Goal: Task Accomplishment & Management: Manage account settings

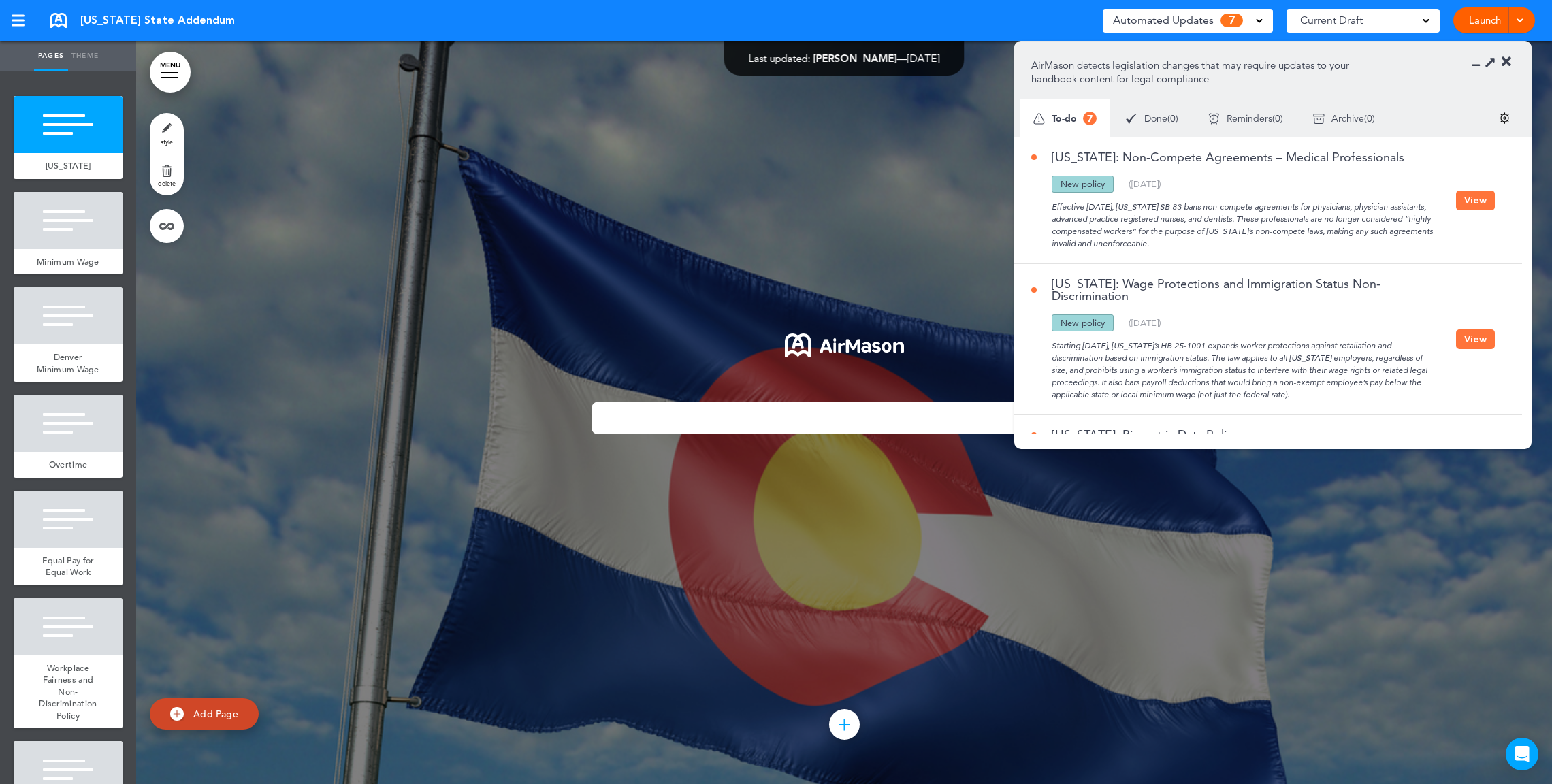
scroll to position [4, 0]
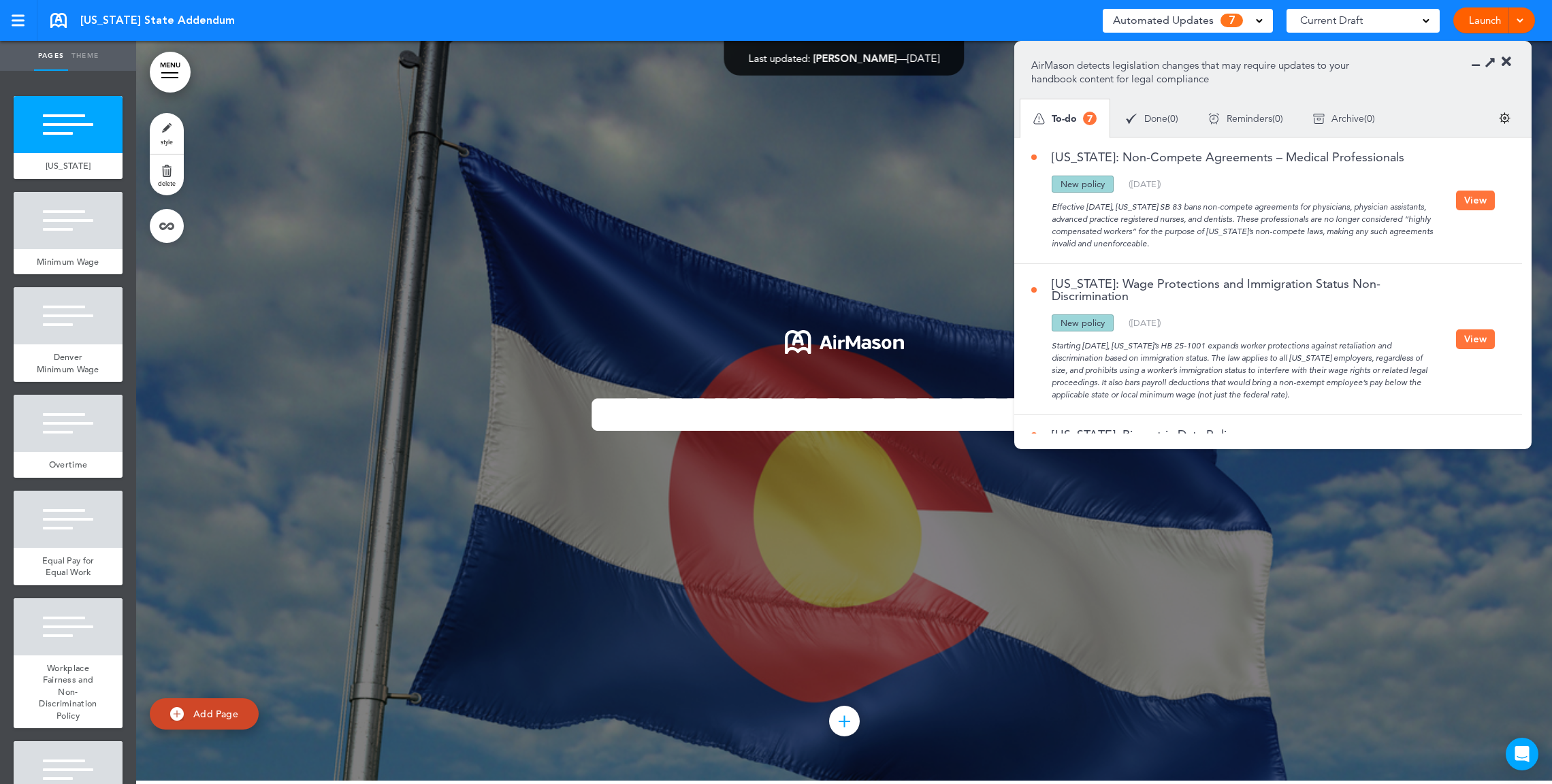
click at [1464, 198] on button "View" at bounding box center [1475, 200] width 39 height 20
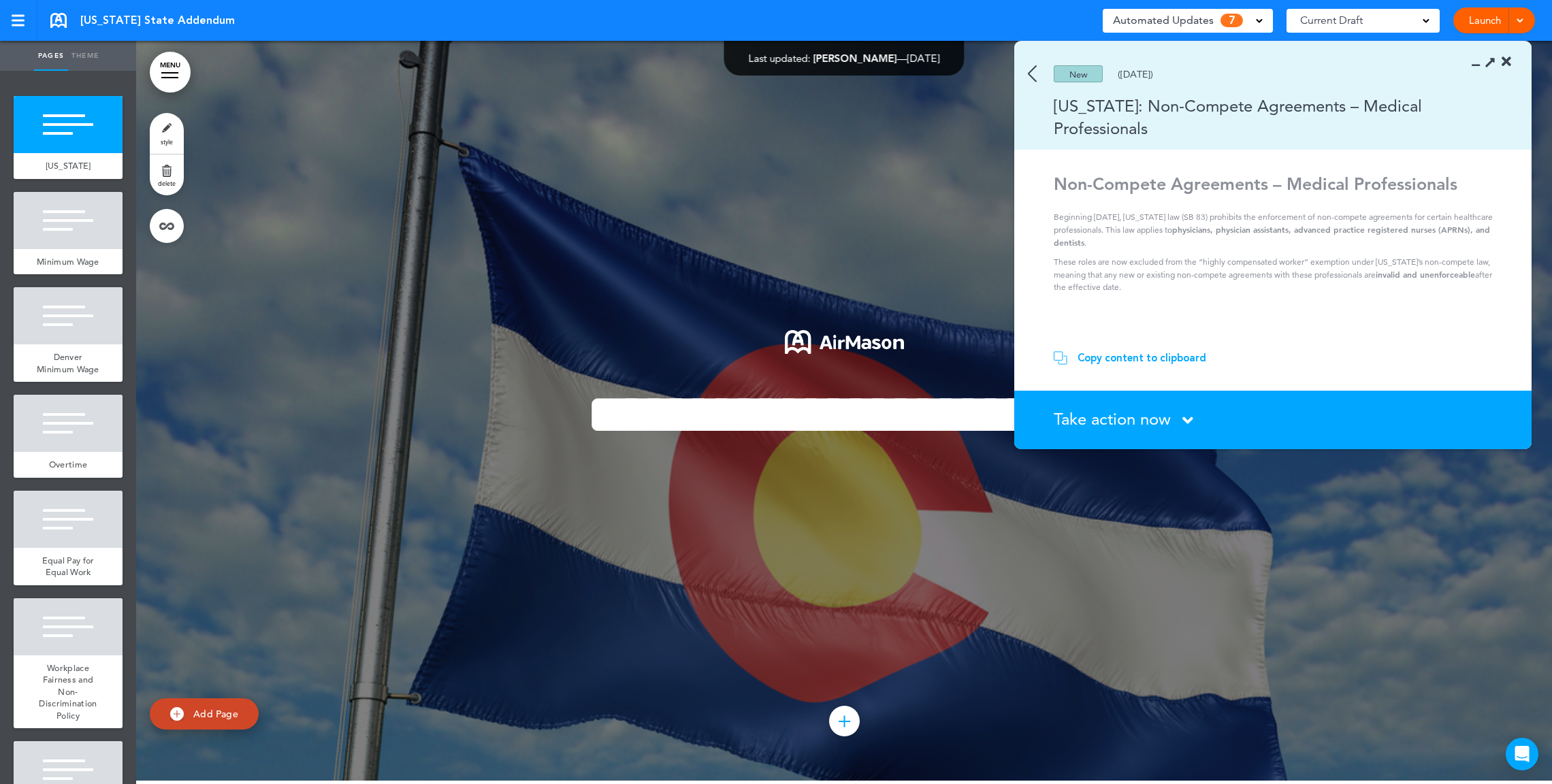
click at [1133, 417] on span "Take action now" at bounding box center [1112, 419] width 117 height 20
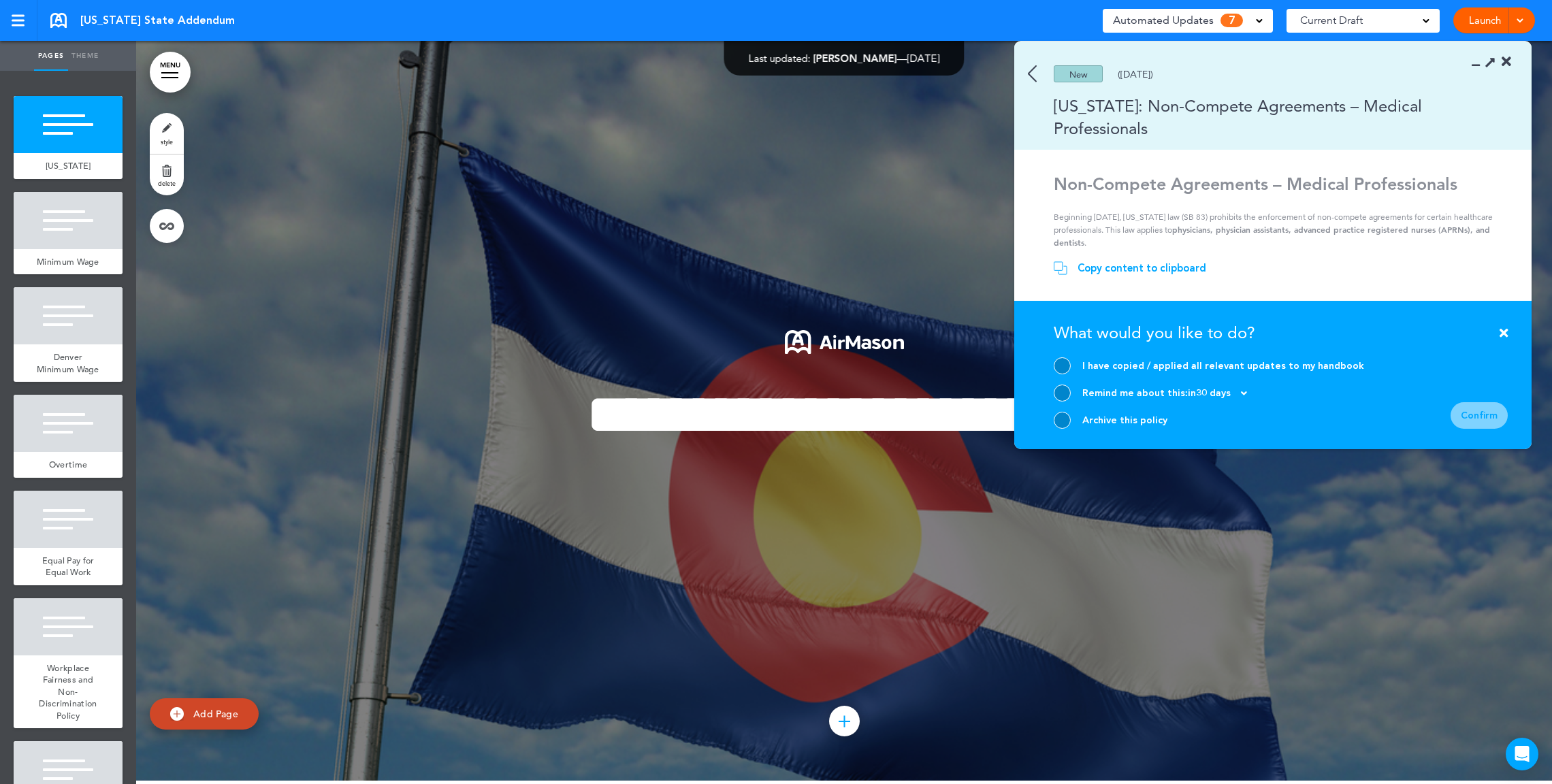
click at [1065, 364] on div at bounding box center [1062, 366] width 17 height 17
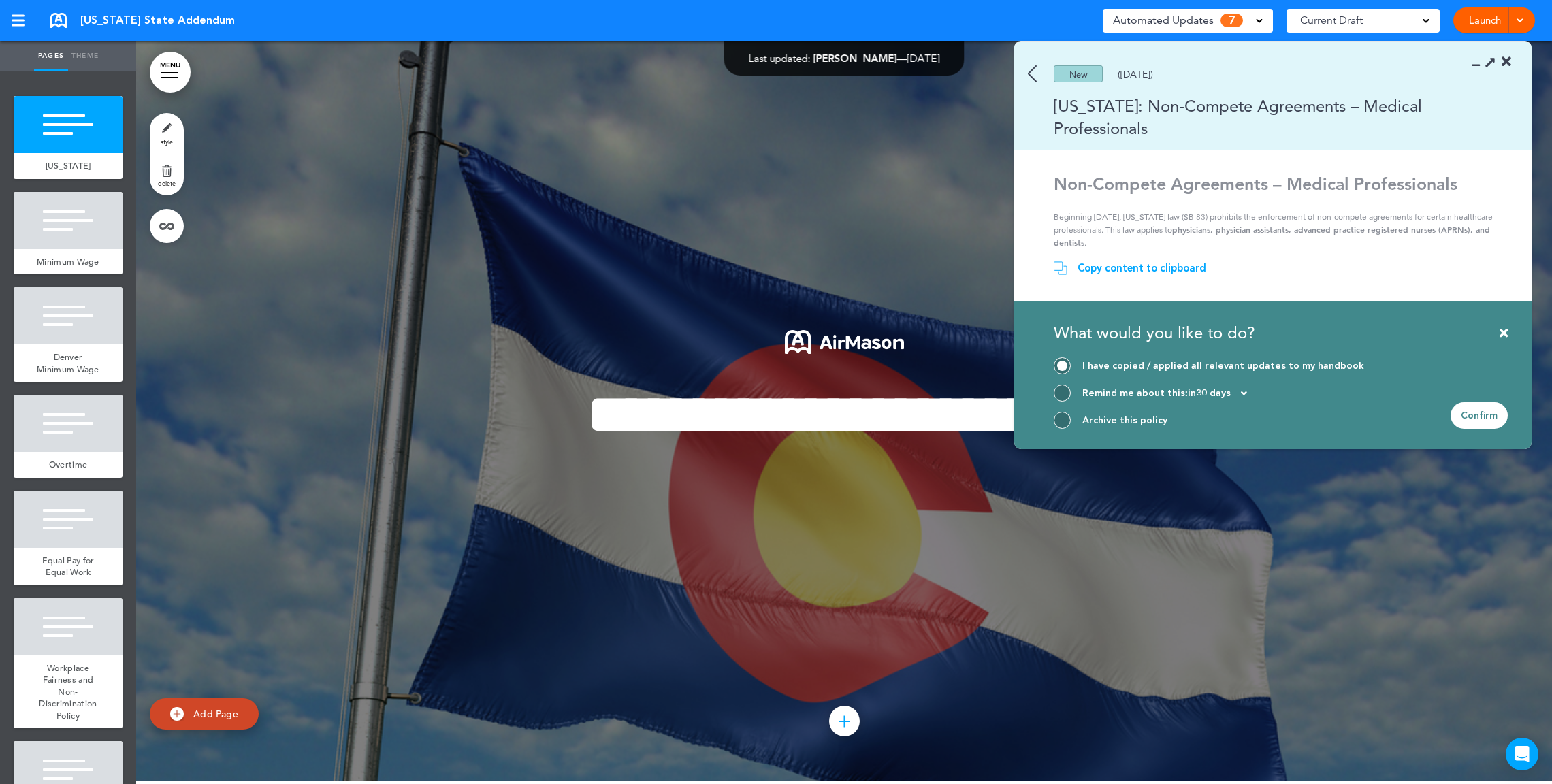
click at [1483, 418] on div "Confirm" at bounding box center [1479, 415] width 57 height 27
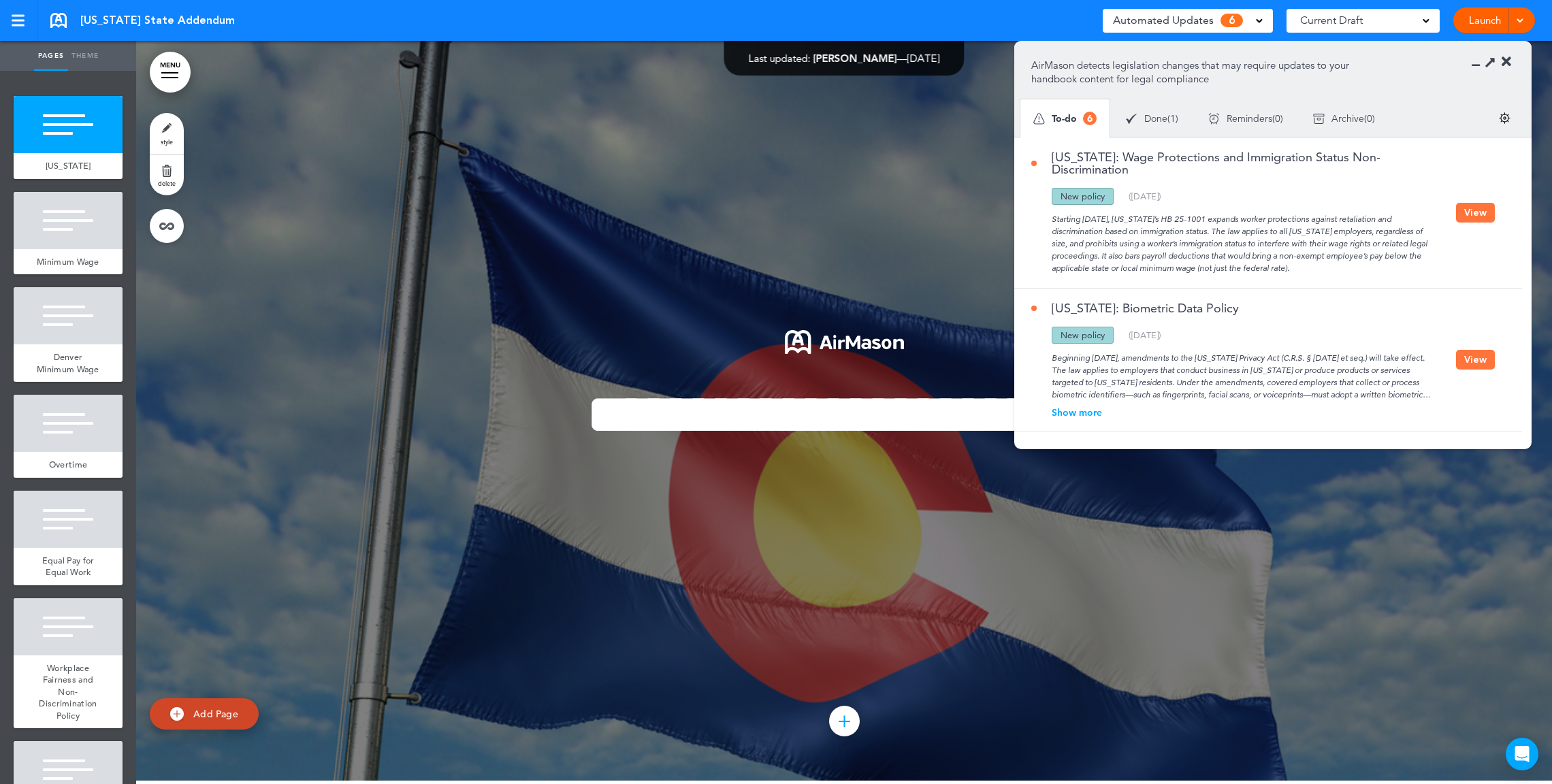
click at [1275, 220] on div "Starting [DATE], [US_STATE]’s HB 25-1001 expands worker protections against ret…" at bounding box center [1244, 239] width 425 height 69
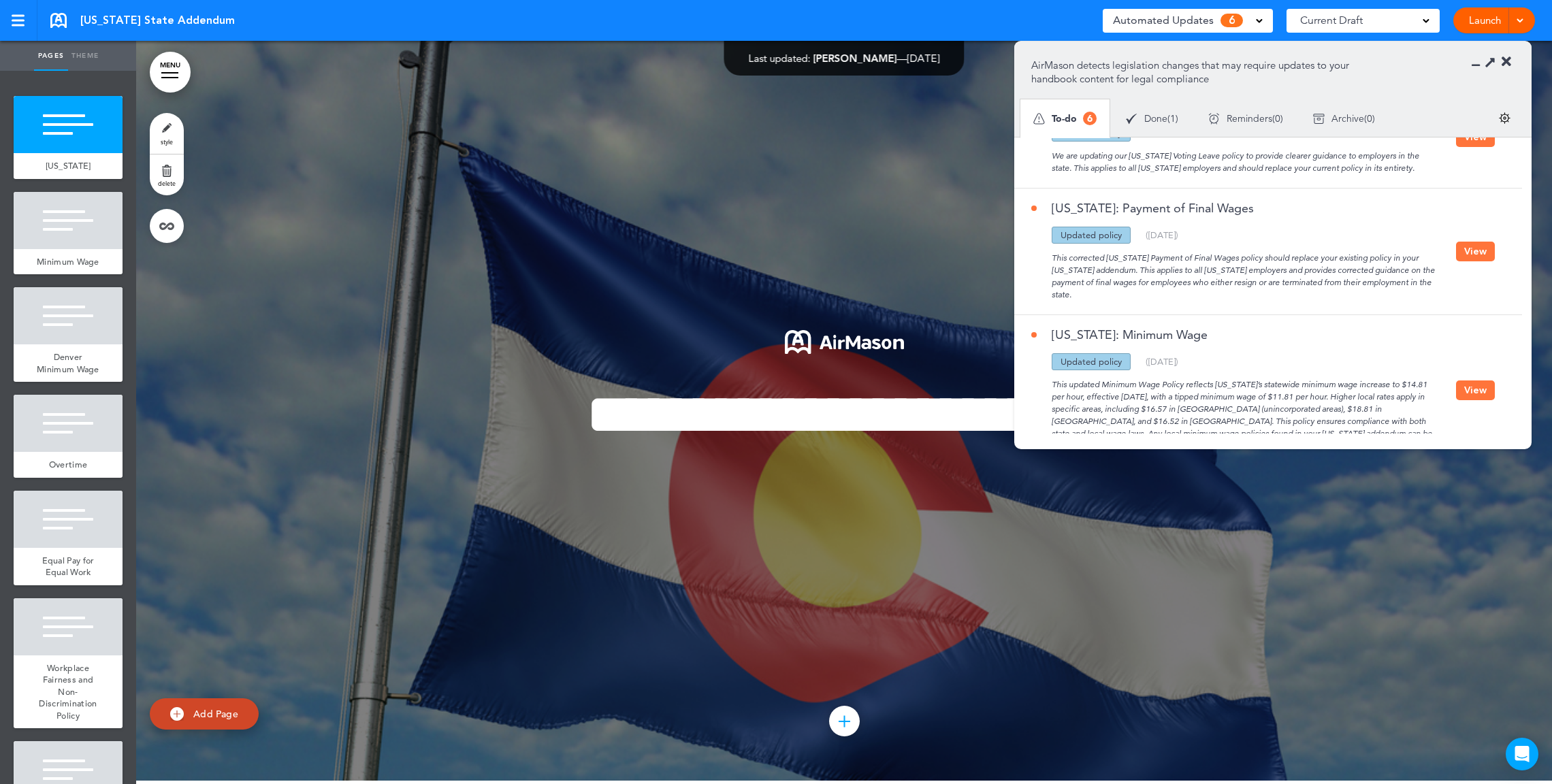
scroll to position [469, 0]
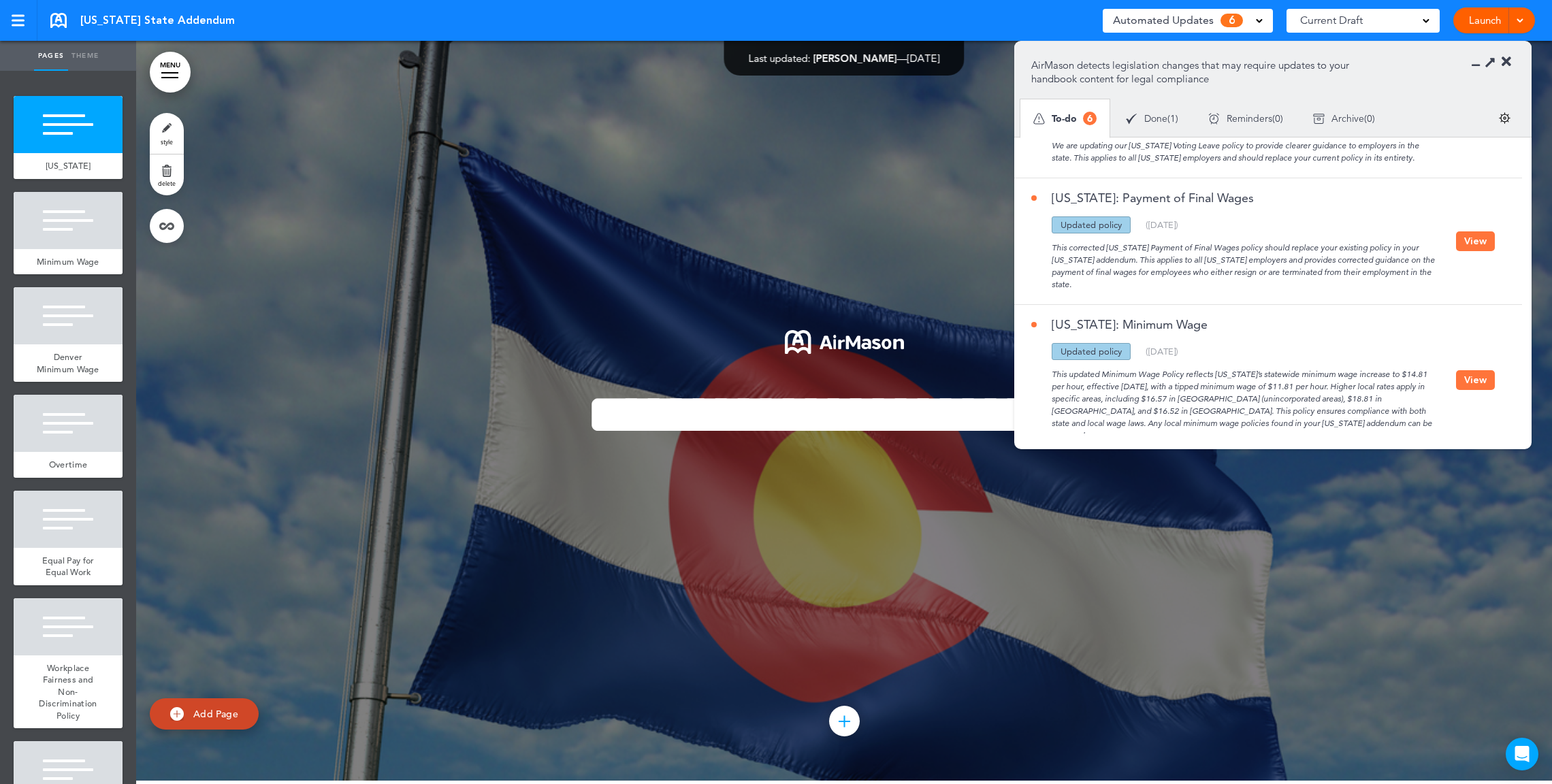
click at [1472, 370] on button "View" at bounding box center [1475, 380] width 39 height 20
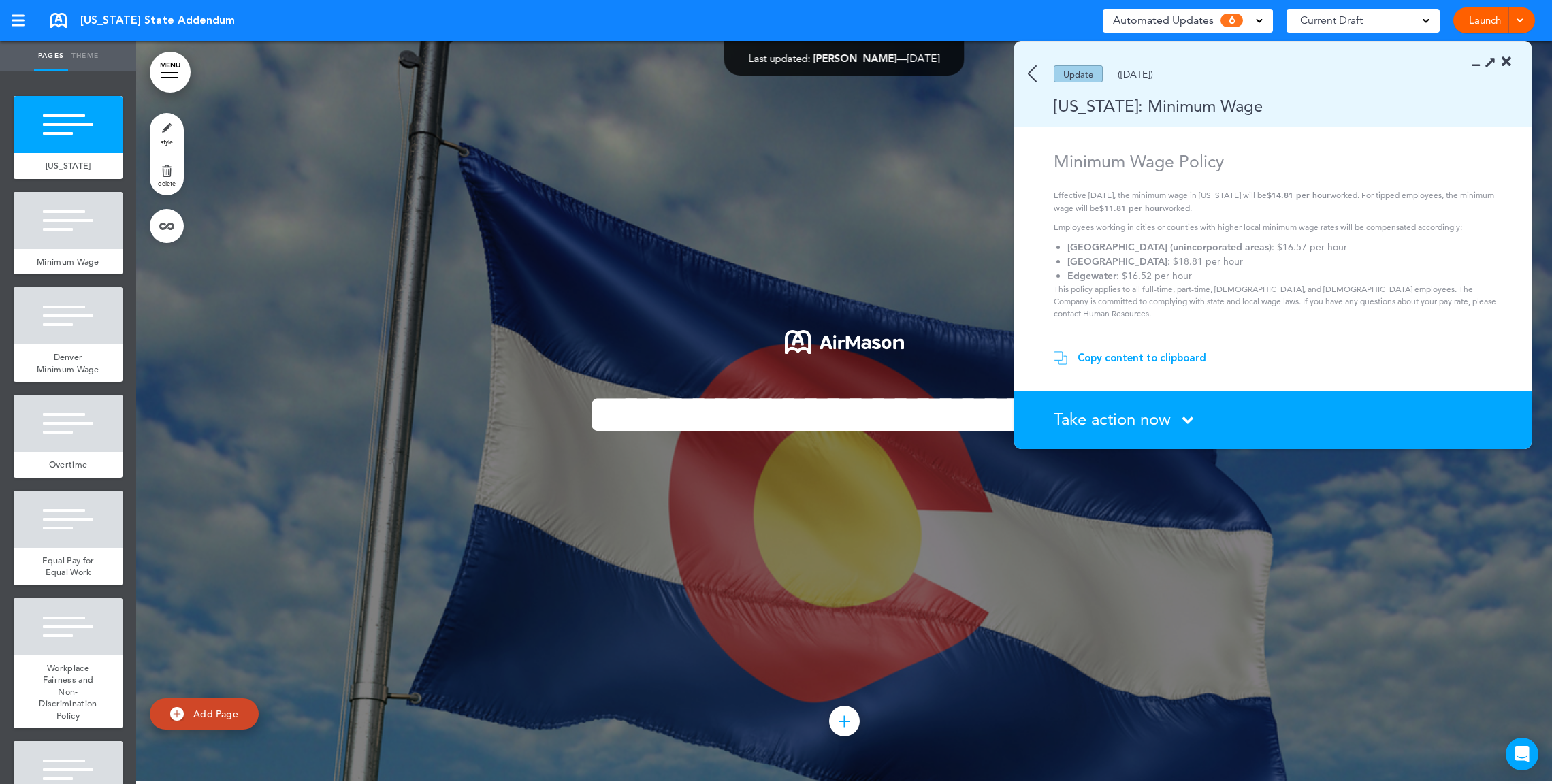
click at [1122, 425] on span "Take action now" at bounding box center [1112, 419] width 117 height 20
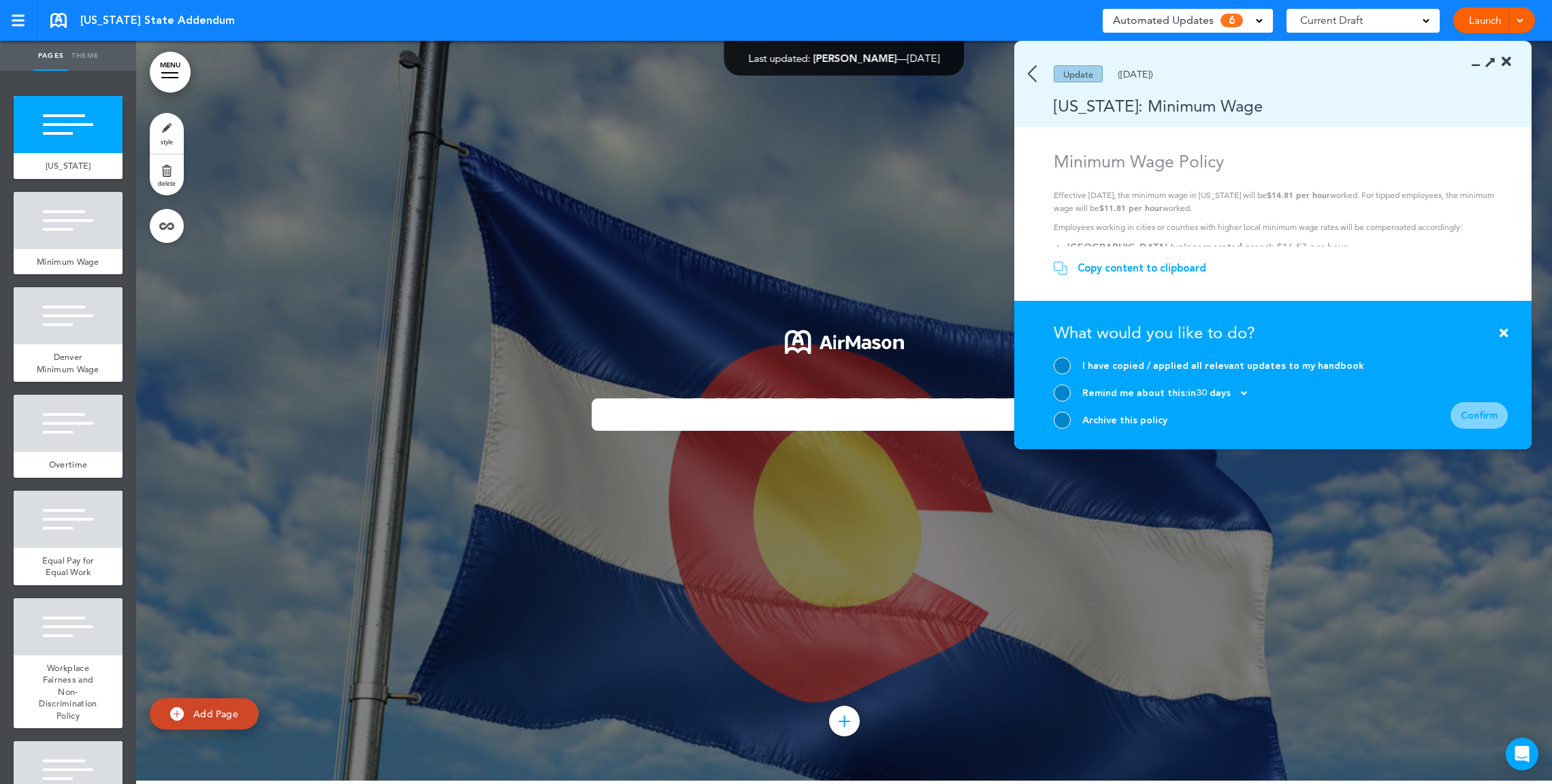
click at [1066, 369] on div at bounding box center [1062, 366] width 17 height 17
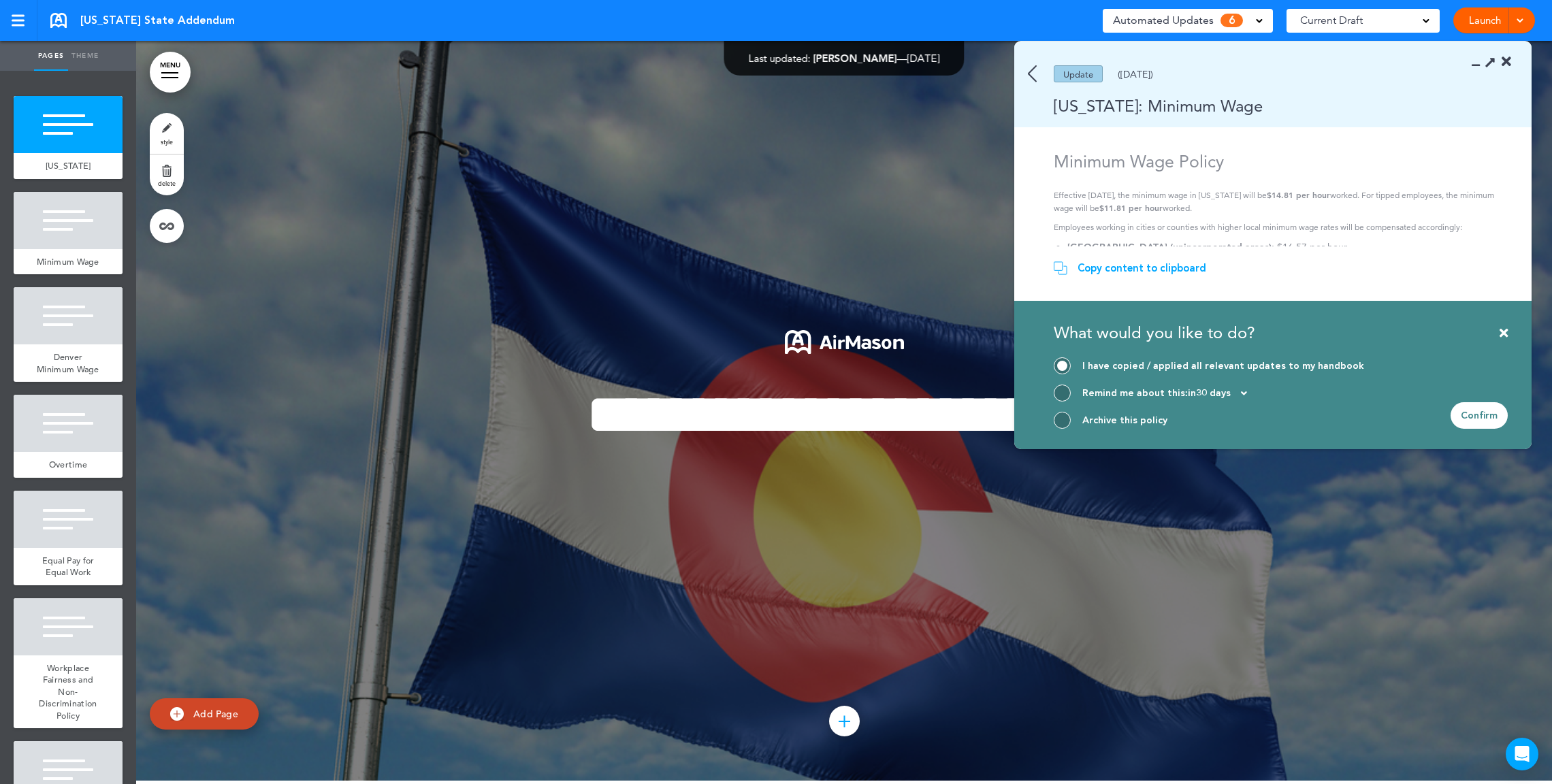
click at [1486, 422] on div "Confirm" at bounding box center [1479, 415] width 57 height 27
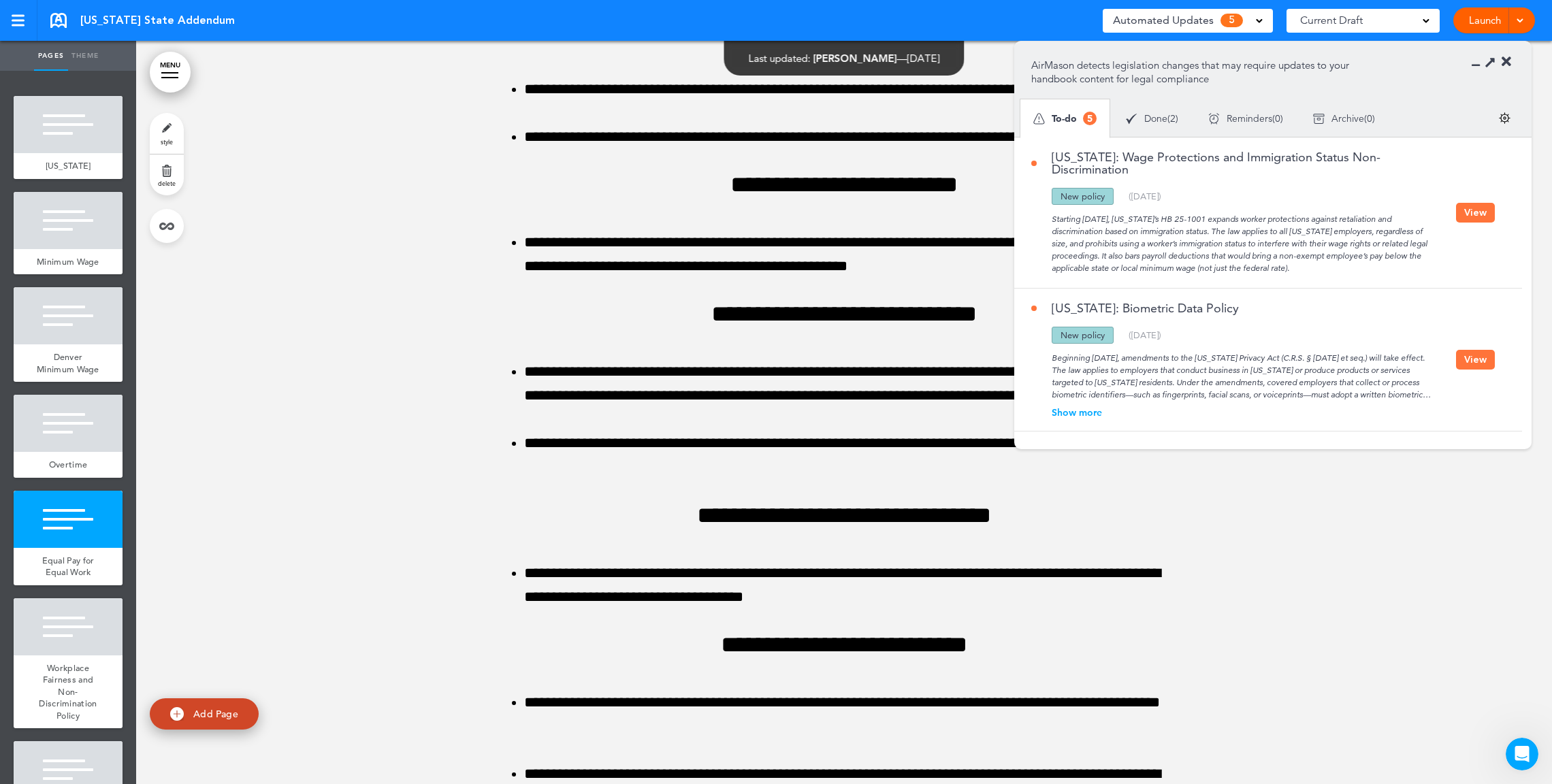
scroll to position [0, 0]
